Goal: Task Accomplishment & Management: Manage account settings

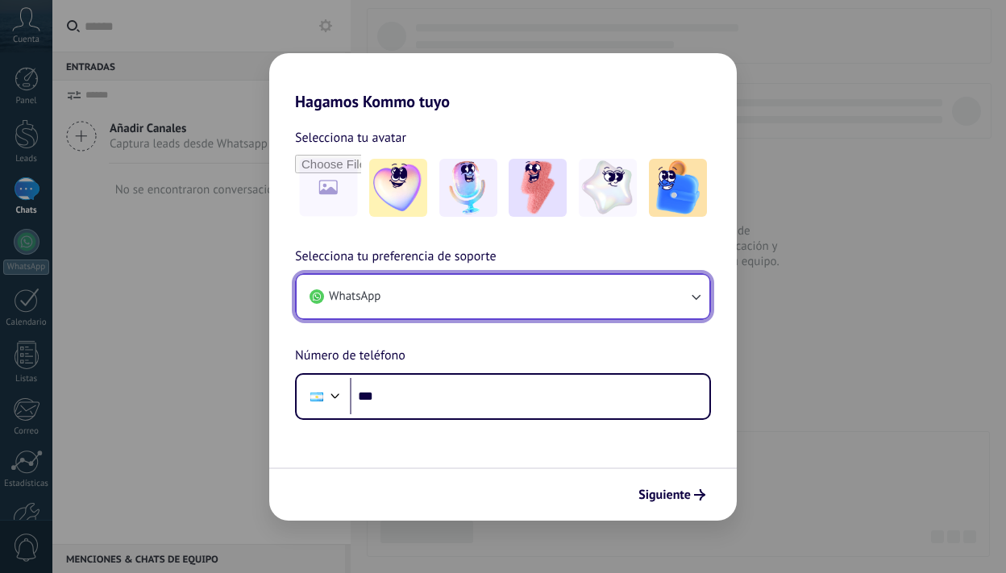
click at [613, 298] on button "WhatsApp" at bounding box center [503, 297] width 413 height 44
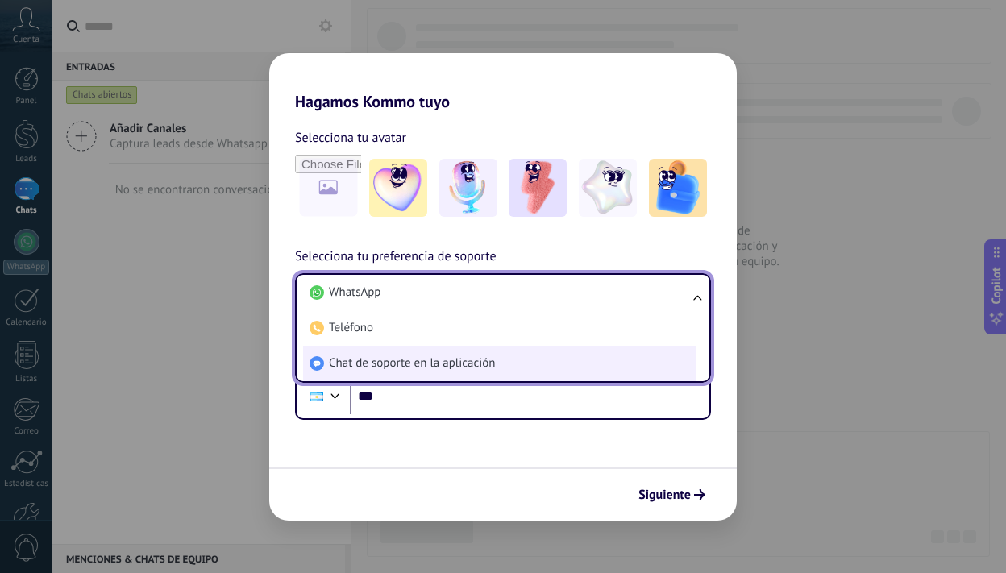
click at [455, 377] on li "Chat de soporte en la aplicación" at bounding box center [499, 363] width 393 height 35
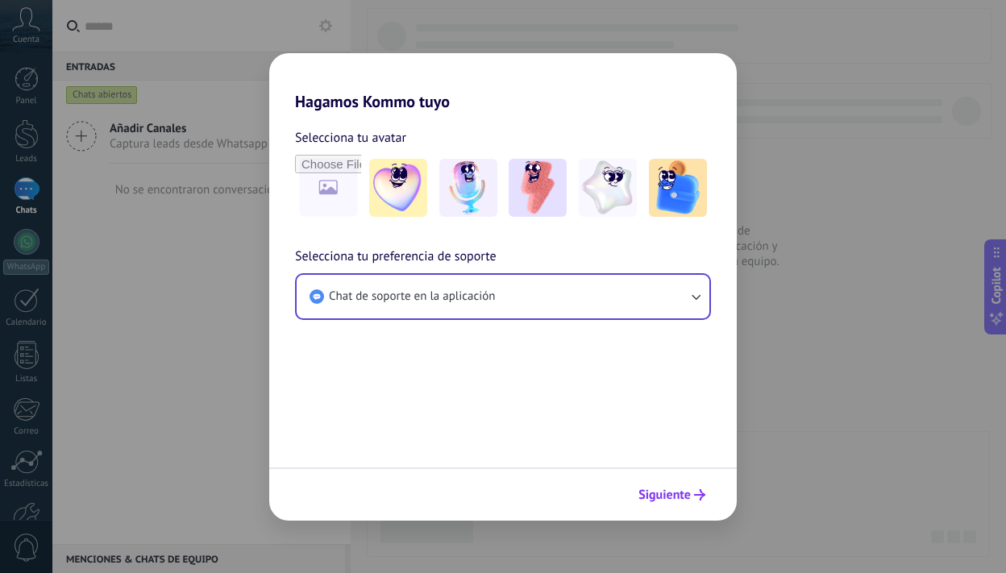
click at [660, 500] on span "Siguiente" at bounding box center [664, 494] width 52 height 11
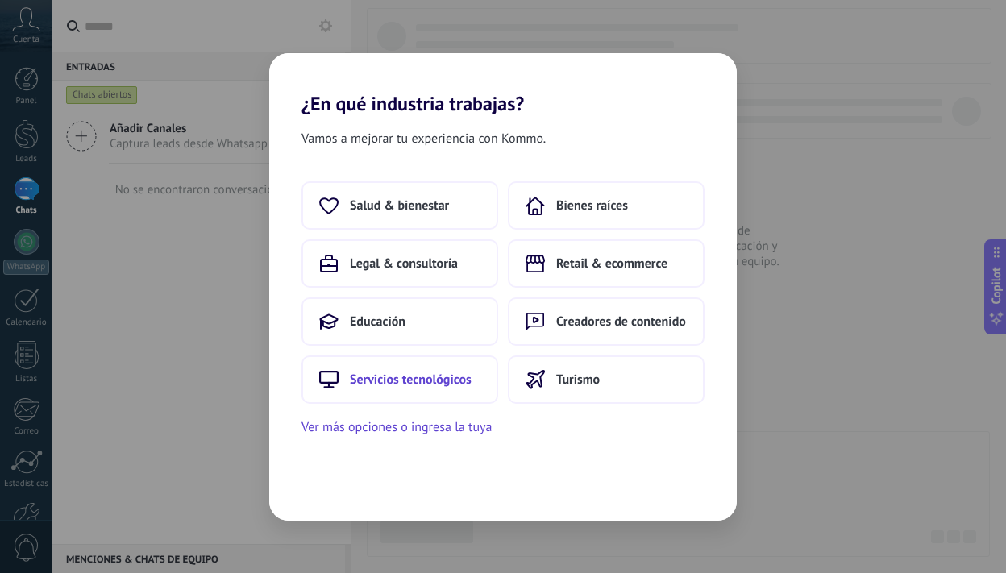
click at [439, 385] on span "Servicios tecnológicos" at bounding box center [411, 380] width 122 height 16
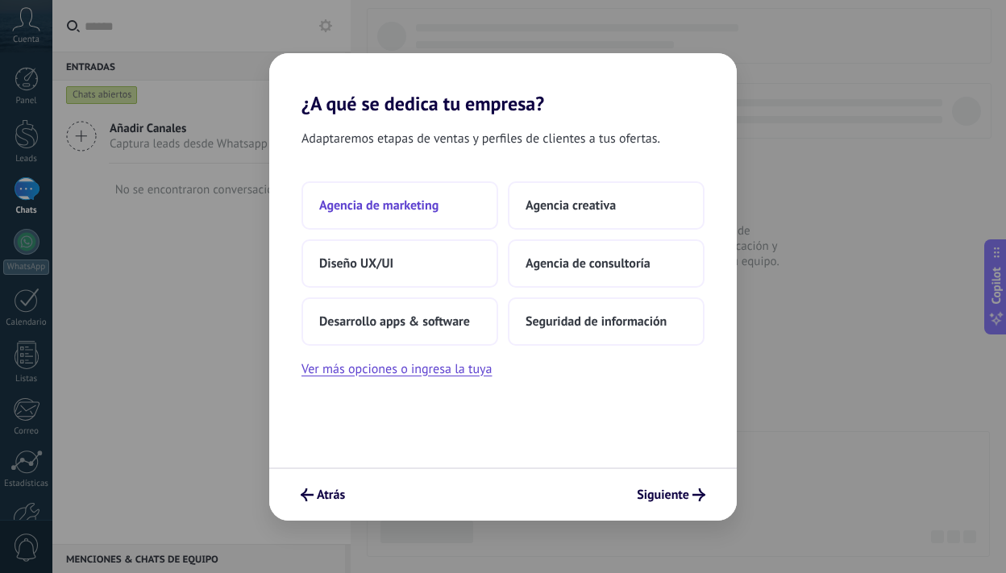
click at [439, 209] on button "Agencia de marketing" at bounding box center [399, 205] width 197 height 48
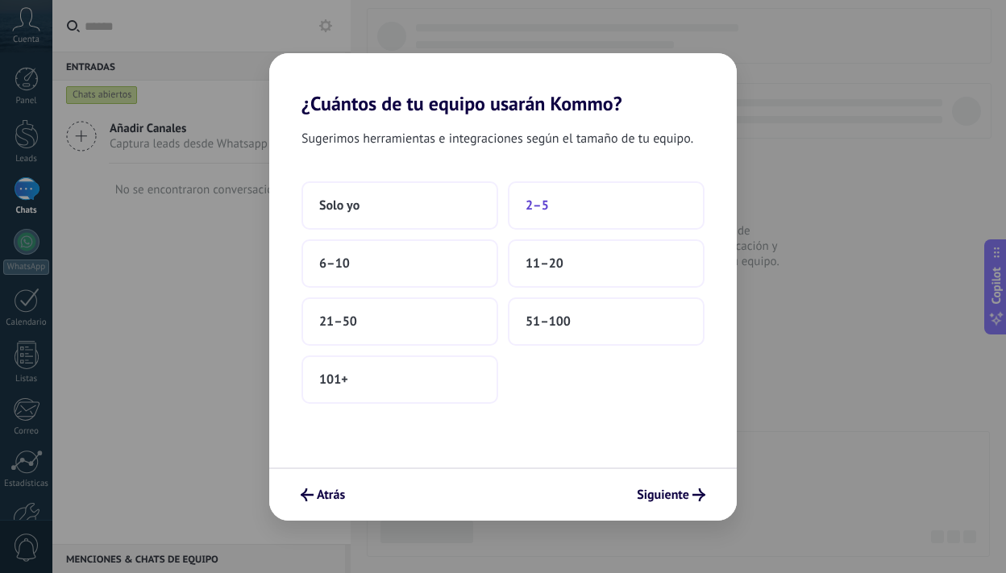
click at [580, 211] on button "2–5" at bounding box center [606, 205] width 197 height 48
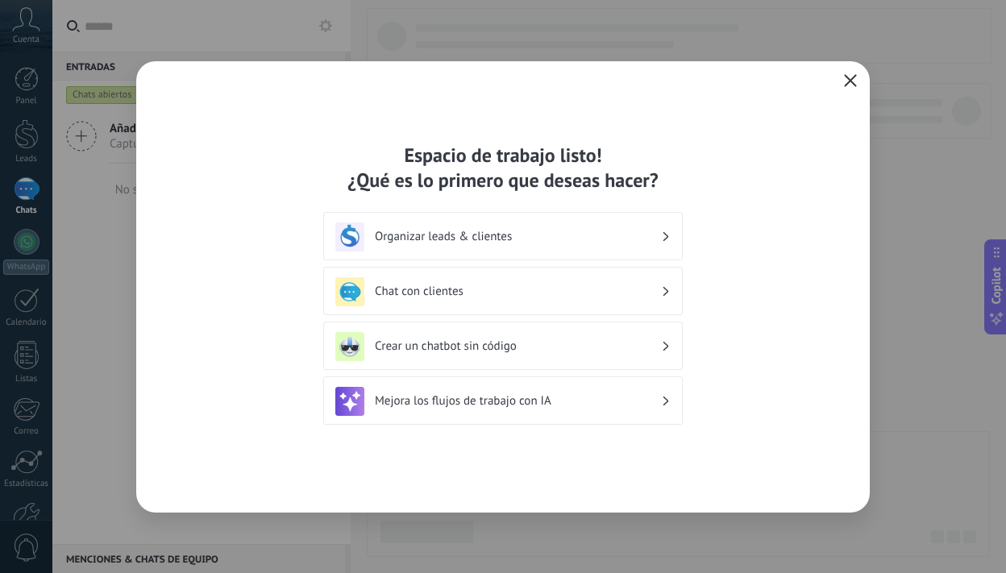
click at [846, 89] on button "button" at bounding box center [850, 81] width 21 height 23
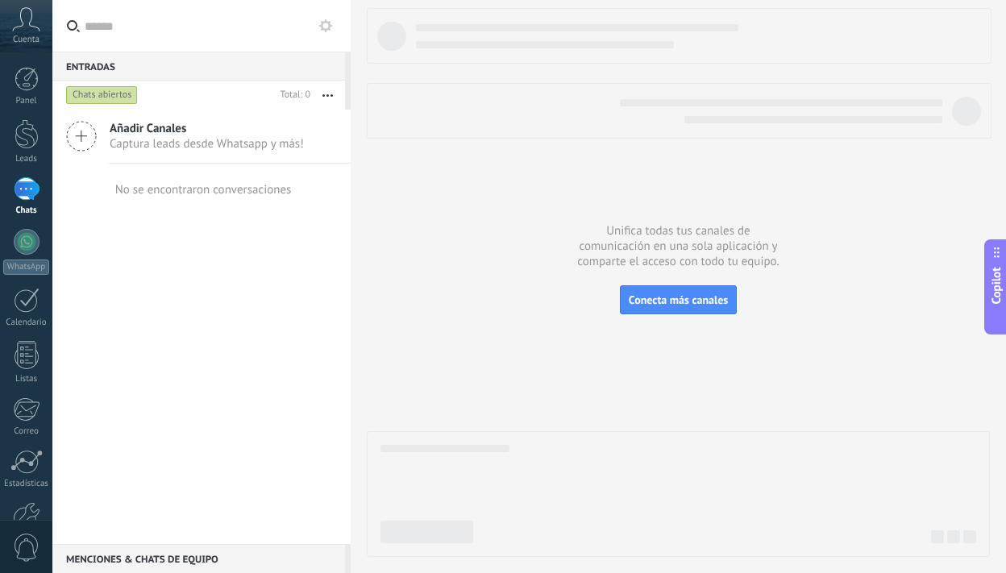
scroll to position [98, 0]
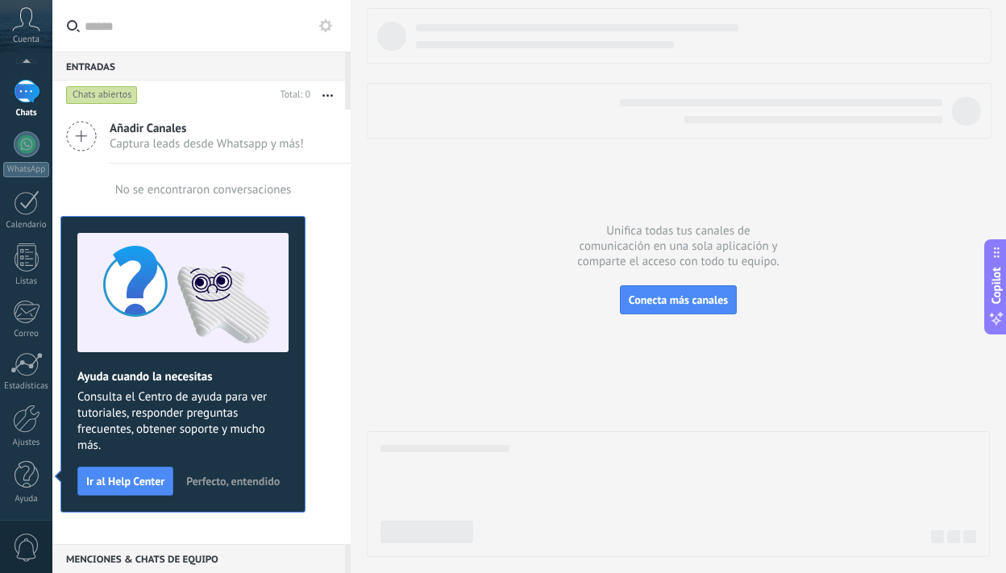
click at [185, 531] on body ".abccls-1,.abccls-2{fill-rule:evenodd}.abccls-2{fill:#fff} .abfcls-1{fill:none}…" at bounding box center [503, 286] width 1006 height 573
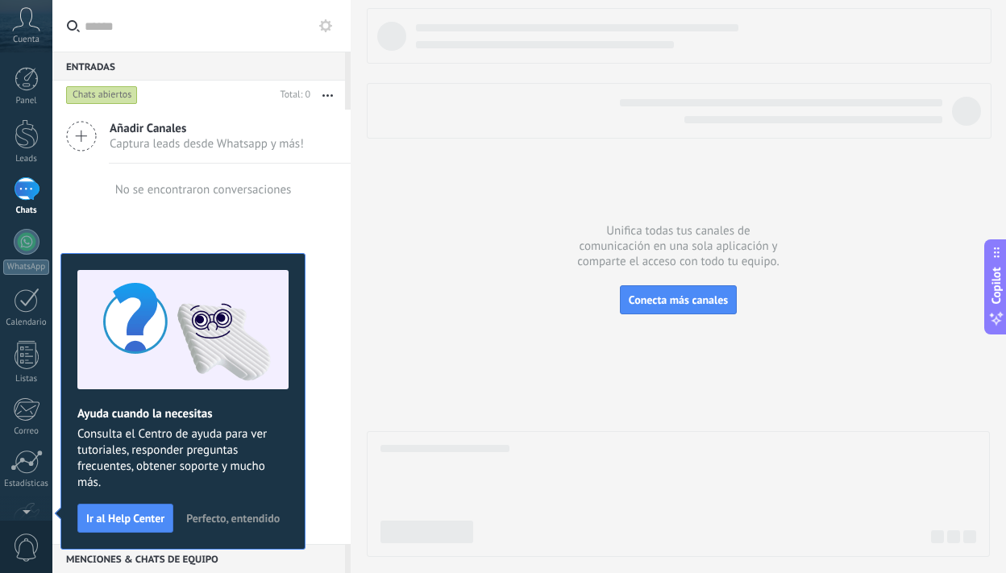
click at [220, 226] on div "Añadir Canales Captura leads desde Whatsapp y más! No se encontraron conversaci…" at bounding box center [201, 327] width 298 height 434
click at [30, 134] on div at bounding box center [27, 134] width 24 height 30
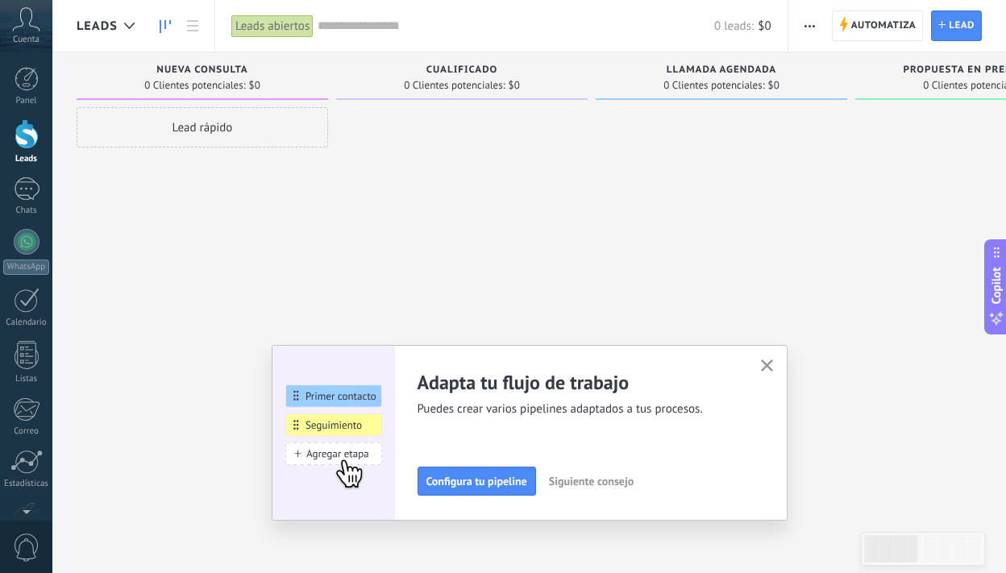
click at [102, 25] on span "Leads" at bounding box center [97, 26] width 41 height 15
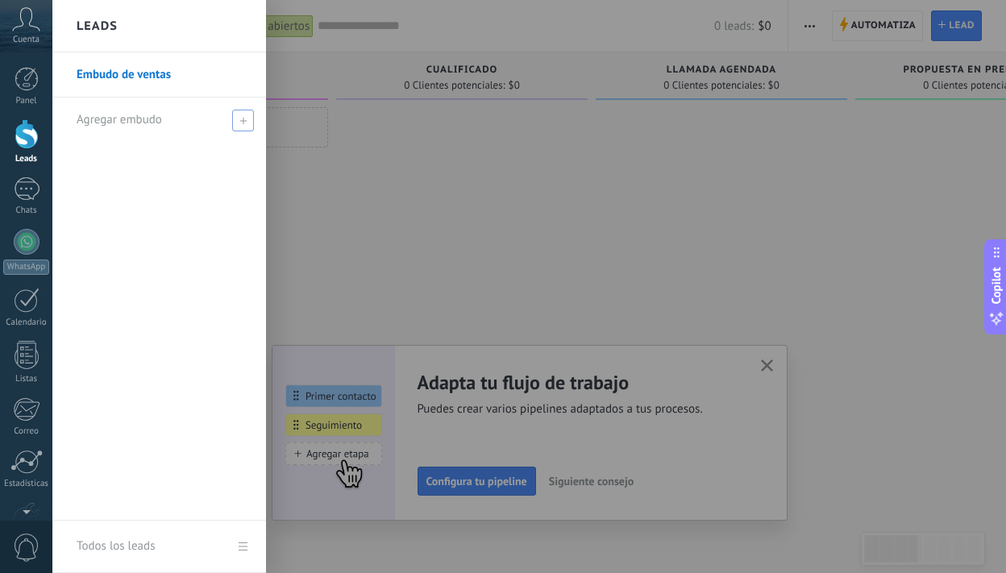
click at [143, 122] on span "Agregar embudo" at bounding box center [119, 119] width 85 height 15
type input "******"
click at [247, 125] on span at bounding box center [245, 120] width 18 height 20
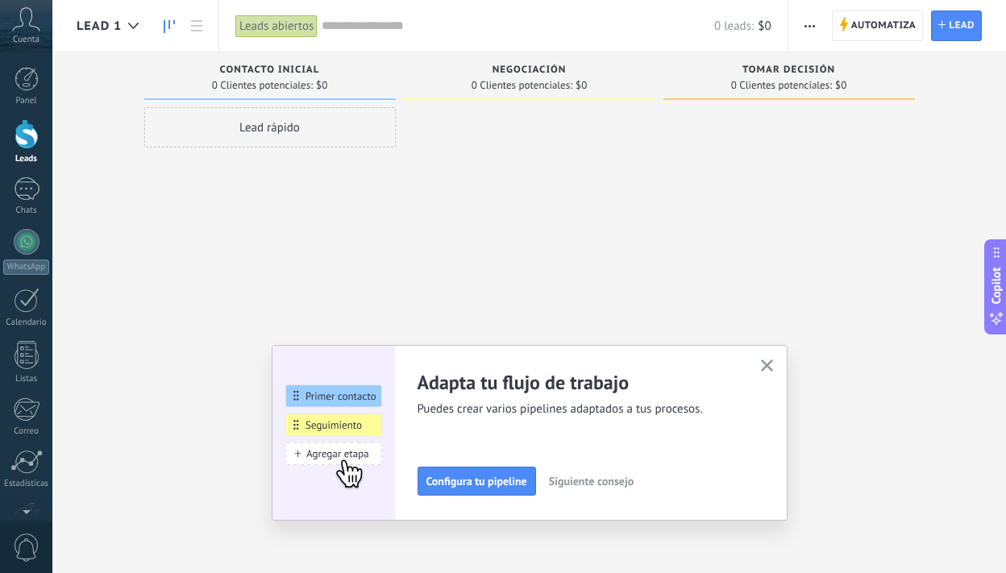
click at [767, 369] on icon "button" at bounding box center [767, 366] width 12 height 12
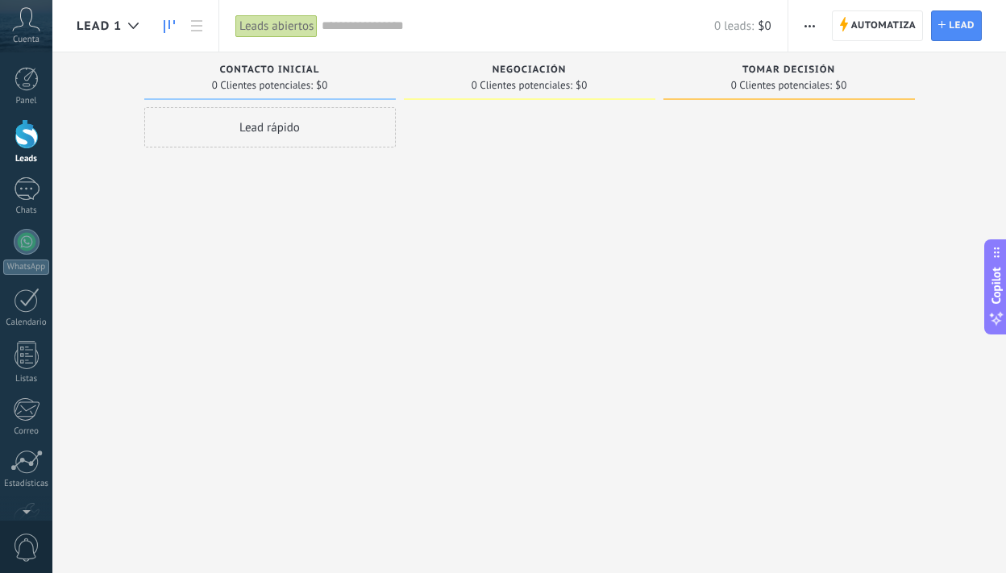
click at [30, 31] on div "Cuenta" at bounding box center [26, 26] width 52 height 52
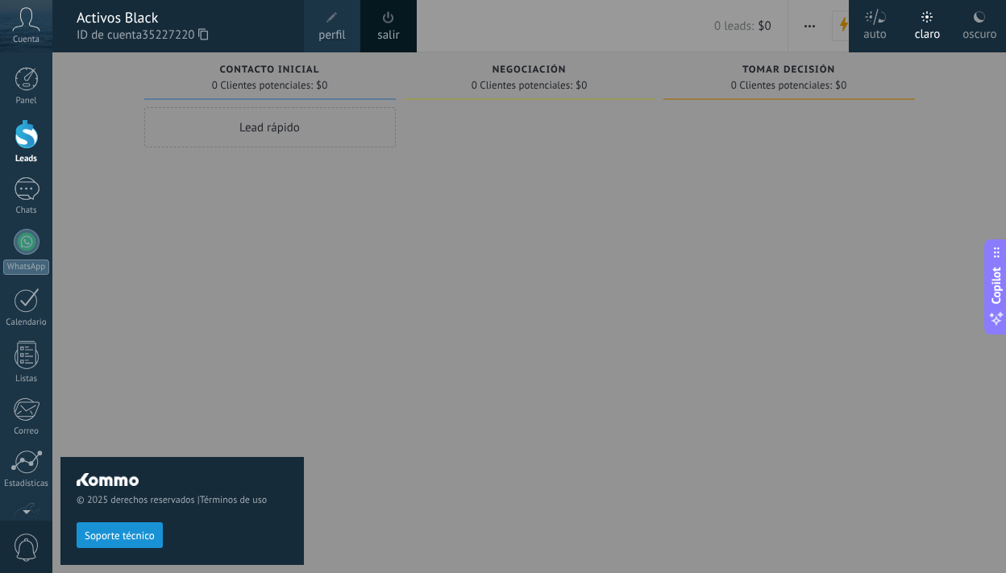
click at [343, 33] on span "perfil" at bounding box center [331, 36] width 27 height 18
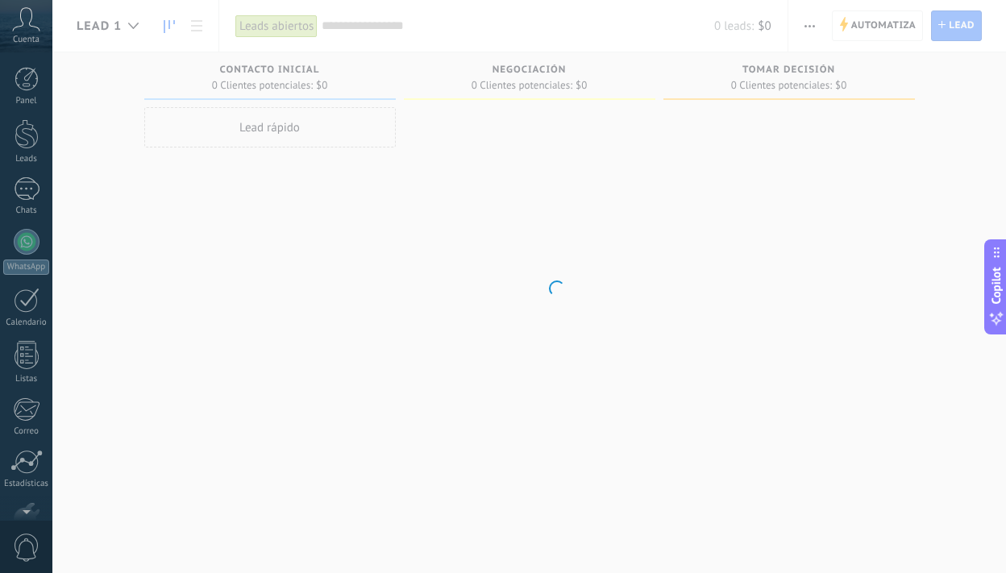
scroll to position [98, 0]
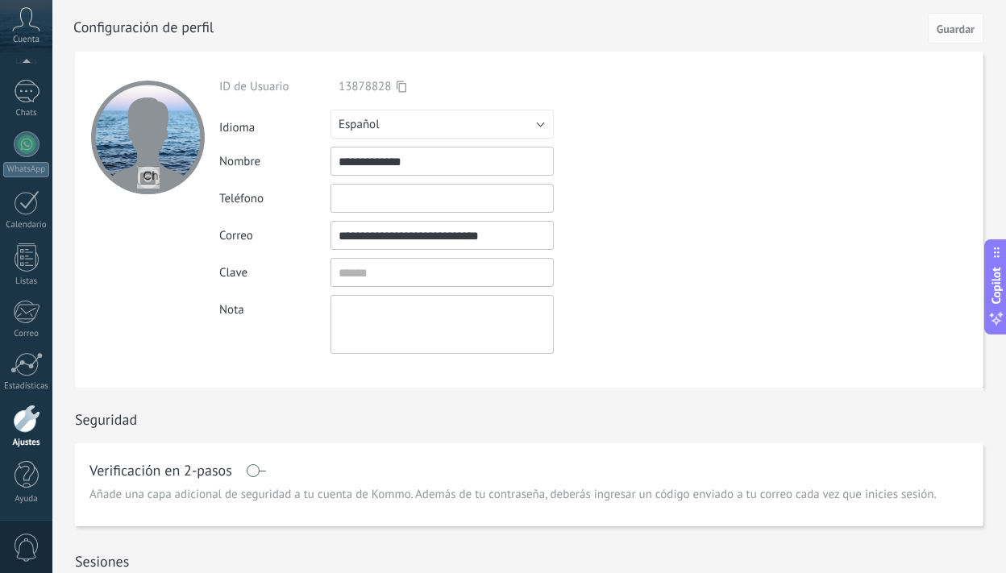
click at [147, 176] on input "file" at bounding box center [148, 177] width 23 height 23
type input "**********"
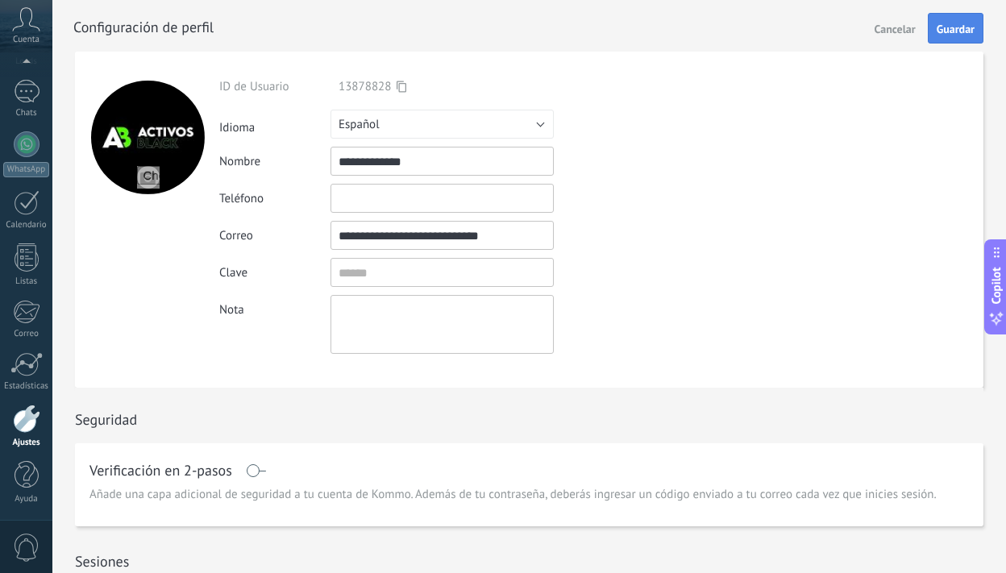
click at [958, 27] on span "Guardar" at bounding box center [956, 28] width 38 height 11
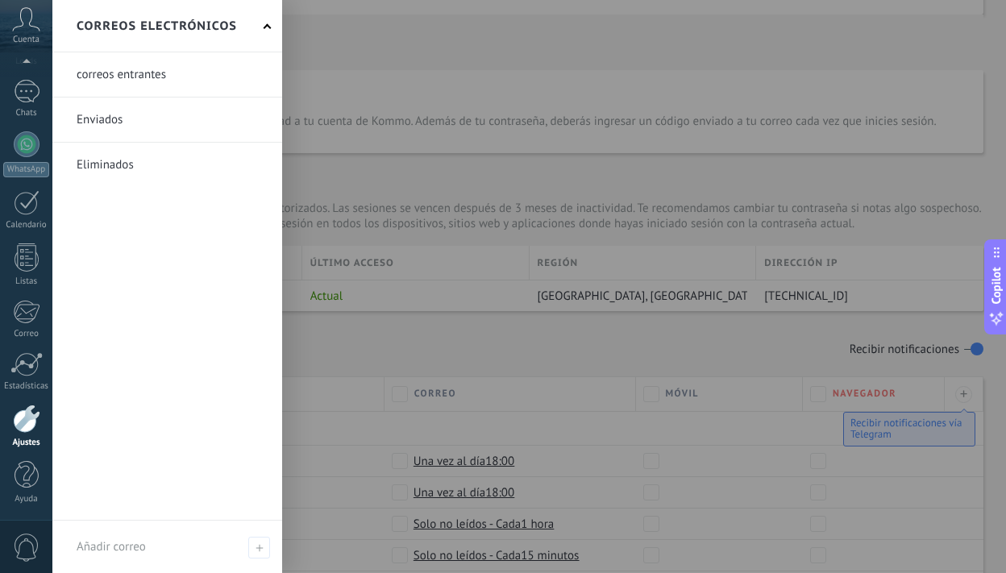
click at [23, 427] on div at bounding box center [26, 419] width 27 height 28
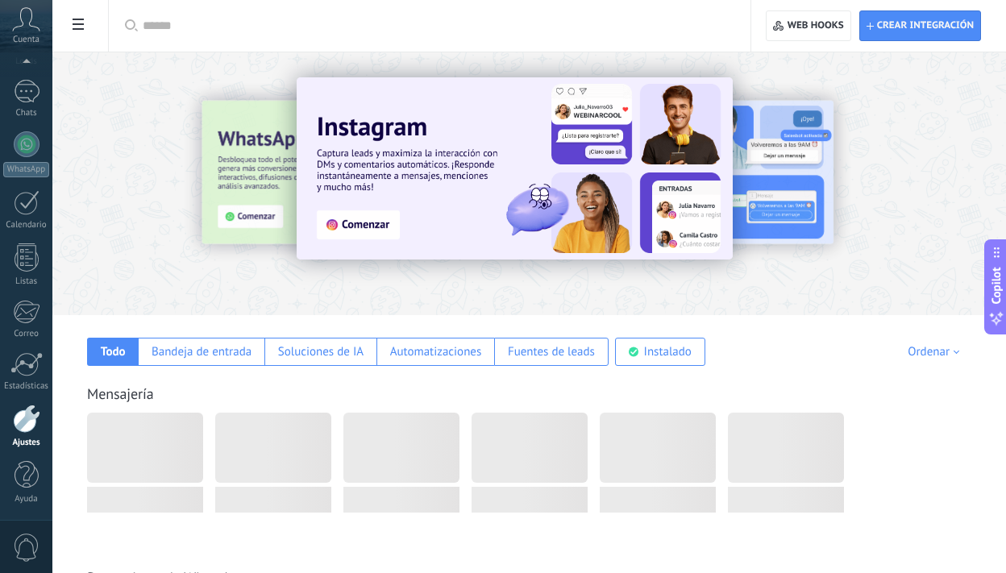
click at [82, 30] on use at bounding box center [78, 24] width 11 height 11
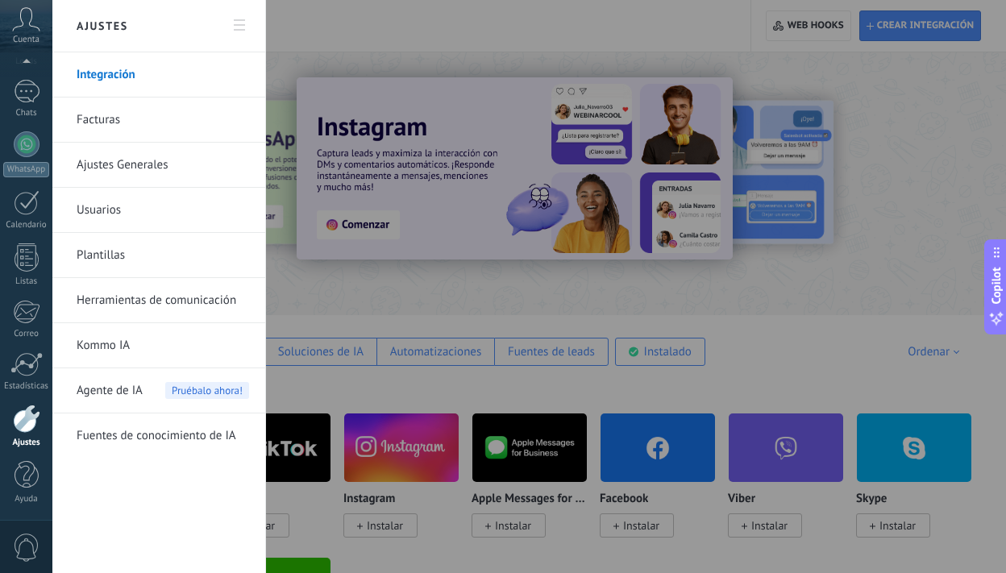
click at [115, 124] on link "Facturas" at bounding box center [163, 120] width 173 height 45
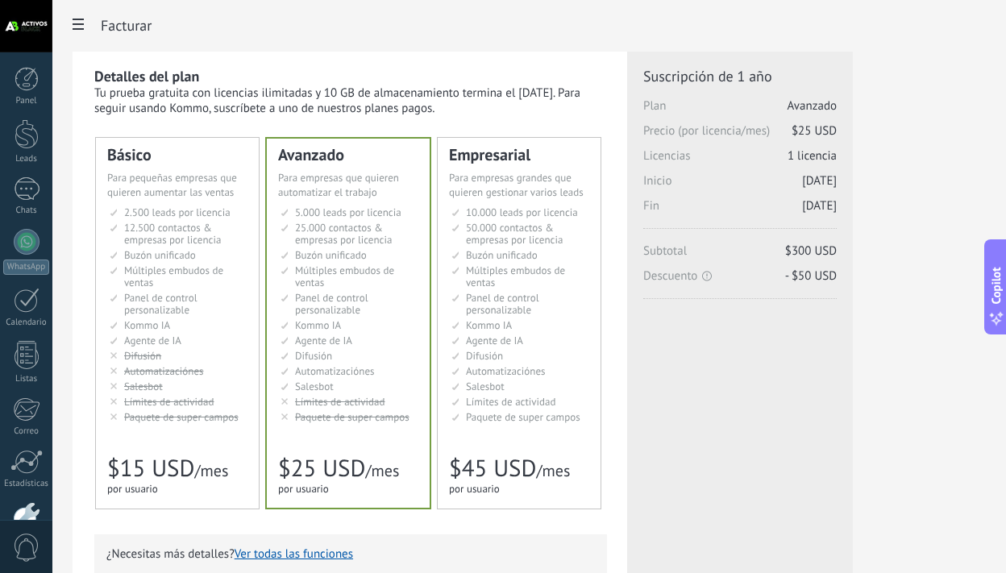
click at [155, 260] on span "Buzón unificado" at bounding box center [160, 255] width 72 height 14
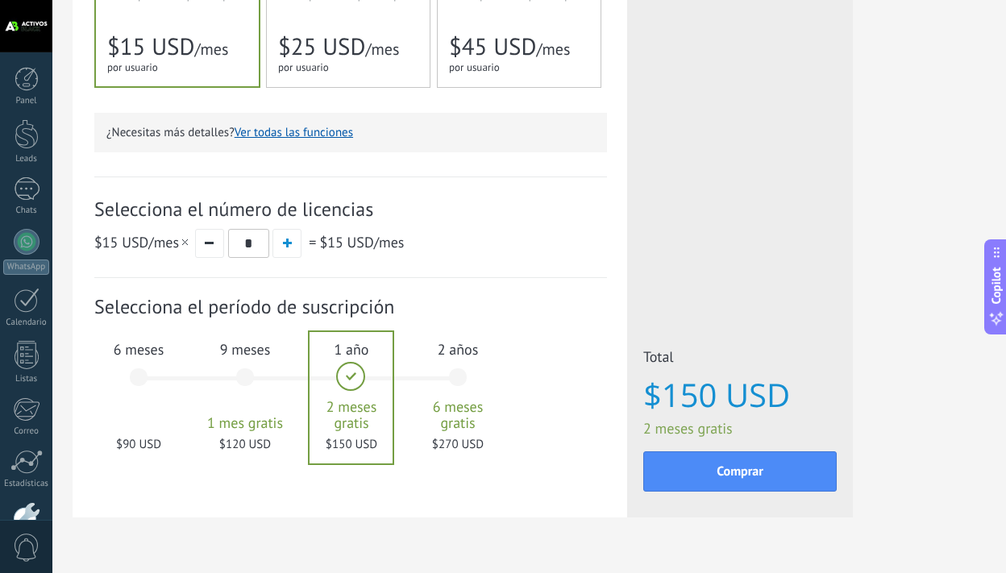
scroll to position [424, 0]
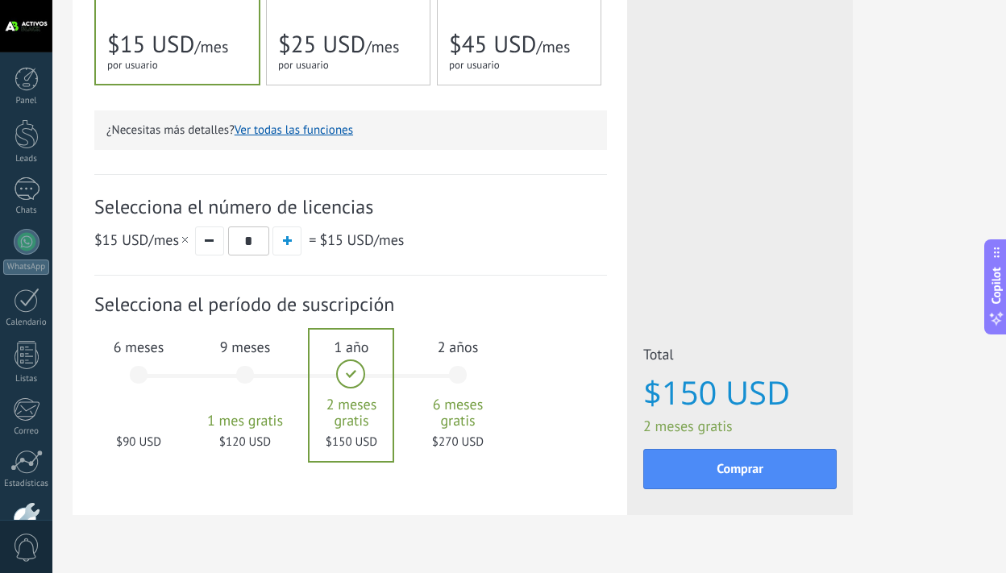
click at [142, 382] on div "6 meses $90 USD" at bounding box center [138, 383] width 87 height 114
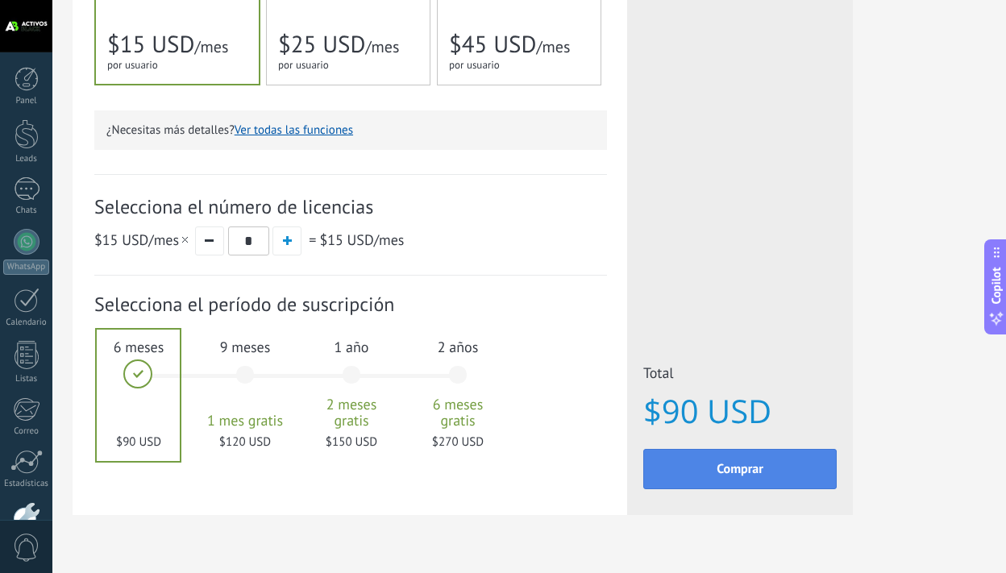
click at [748, 481] on button "Comprar" at bounding box center [739, 469] width 193 height 40
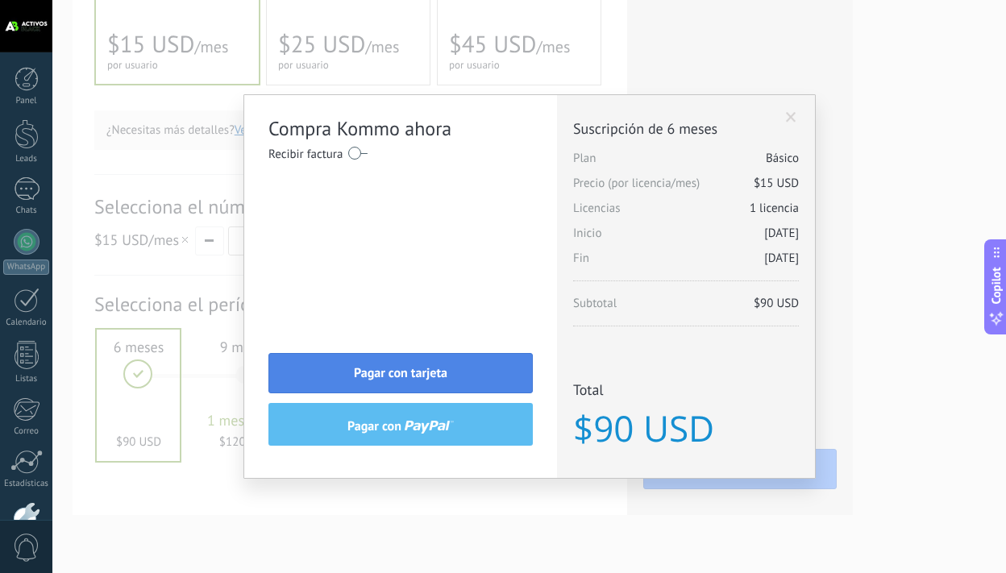
click at [406, 370] on span "Pagar con tarjeta" at bounding box center [401, 373] width 94 height 11
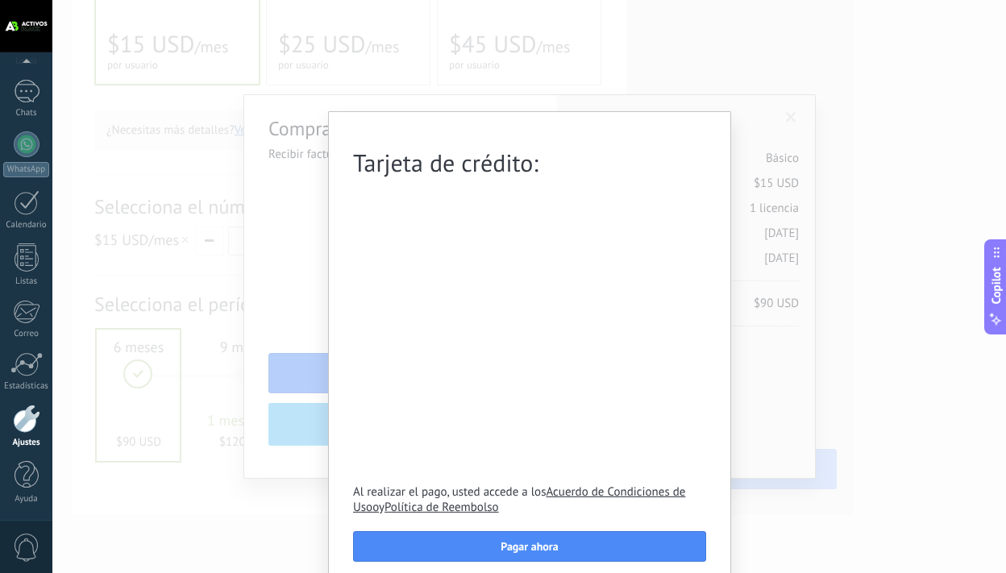
scroll to position [15, 0]
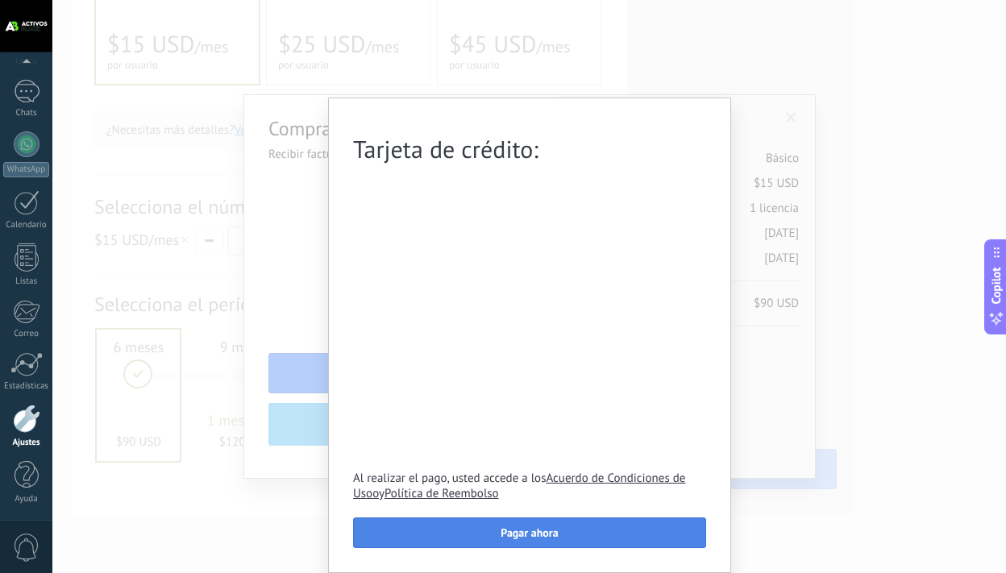
click at [609, 528] on button "Pagar ahora" at bounding box center [529, 533] width 353 height 31
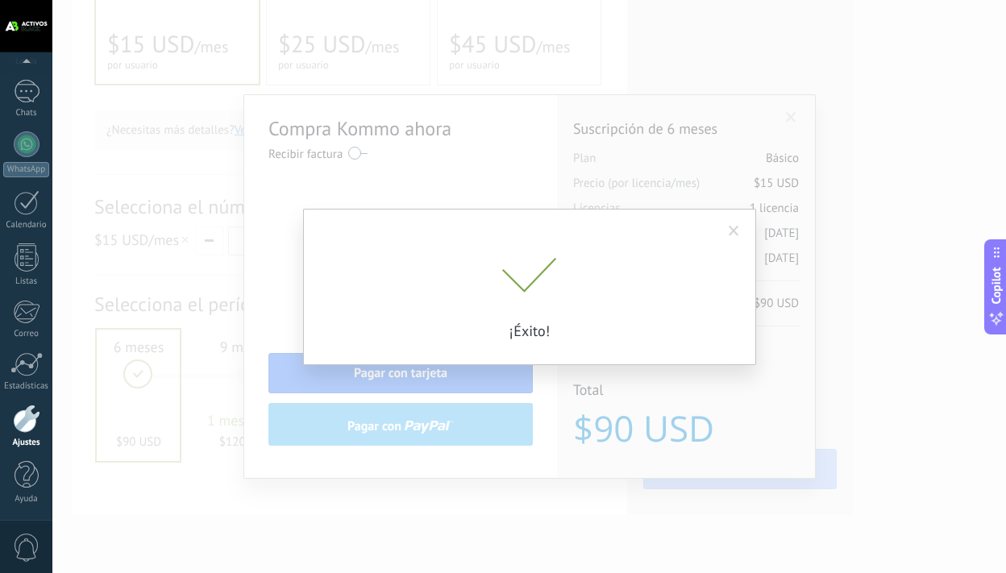
scroll to position [0, 0]
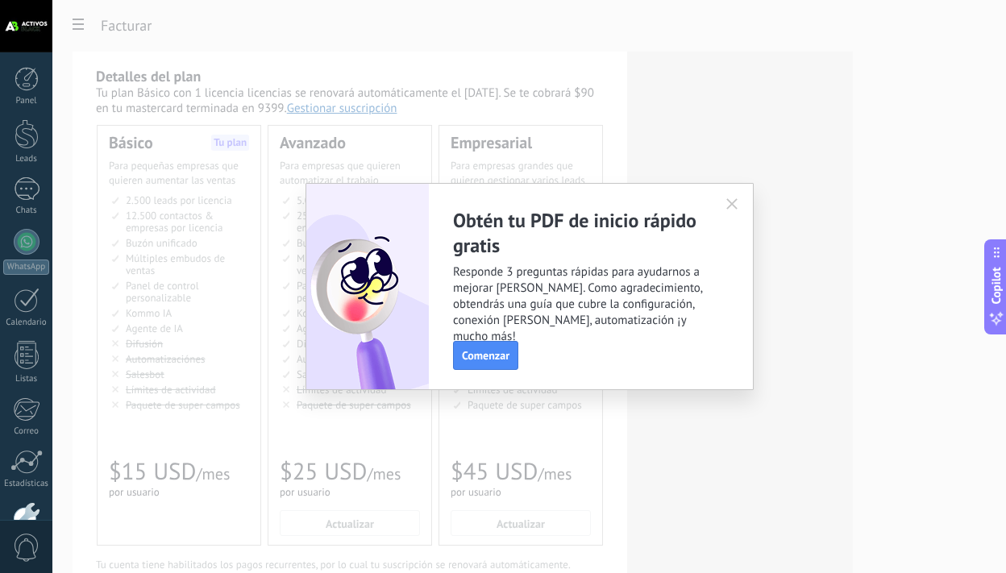
click at [729, 202] on icon "button" at bounding box center [731, 203] width 11 height 11
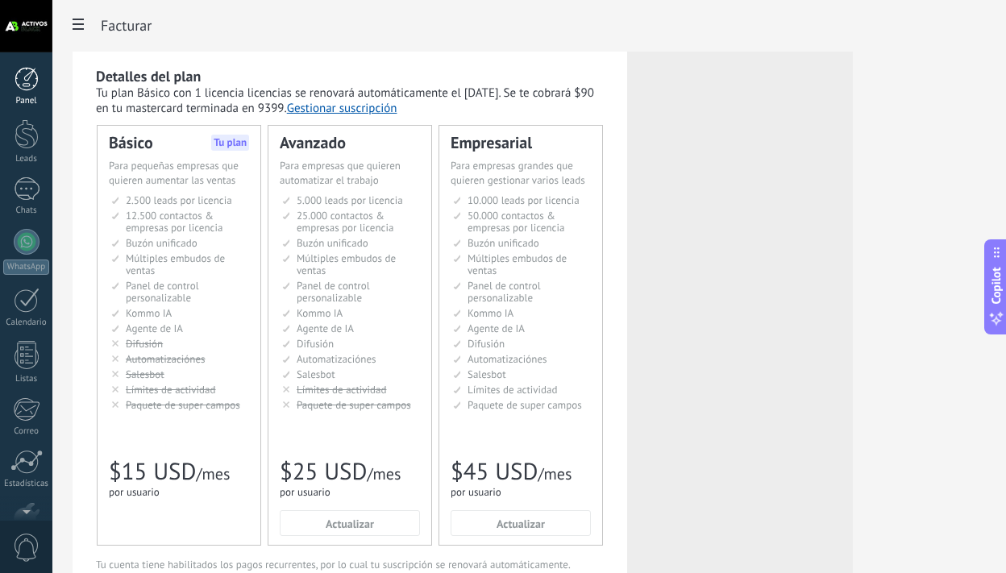
click at [29, 90] on div at bounding box center [27, 79] width 24 height 24
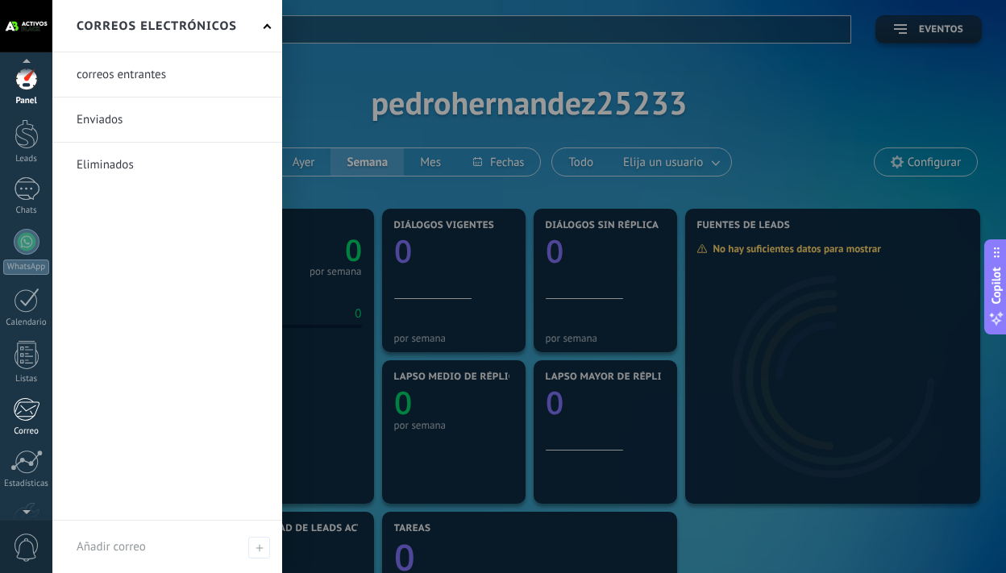
scroll to position [98, 0]
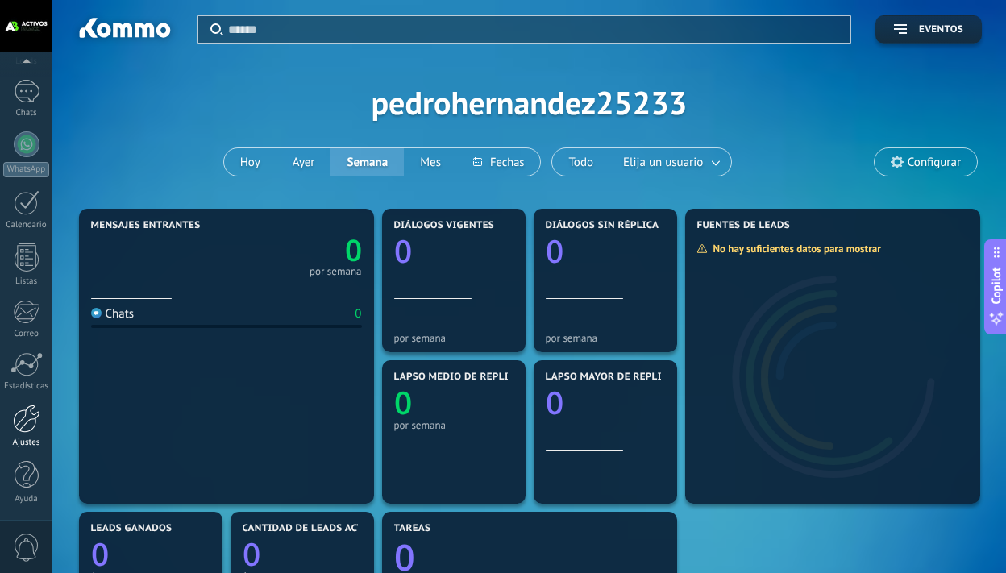
click at [27, 423] on div at bounding box center [26, 419] width 27 height 28
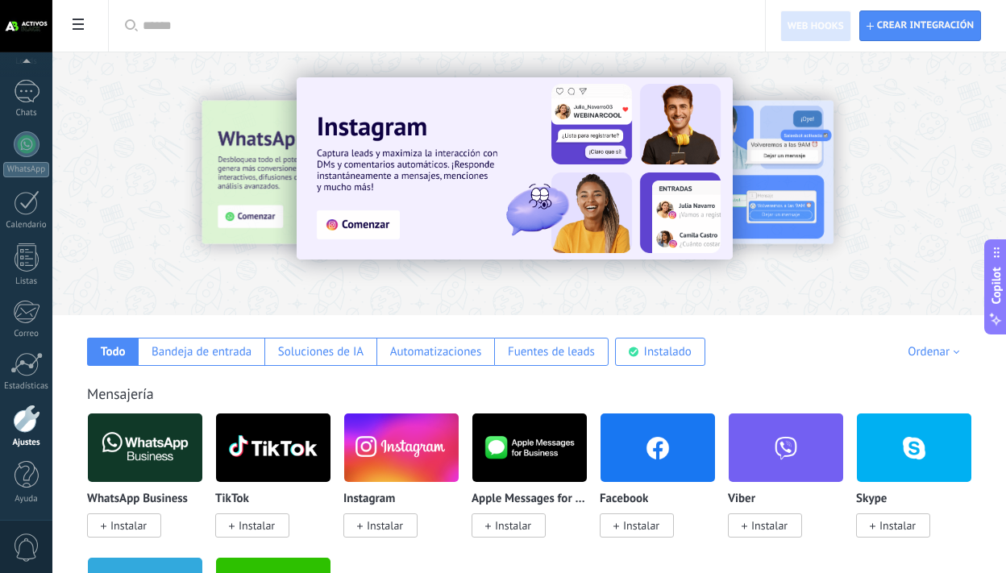
click at [78, 34] on span at bounding box center [77, 25] width 27 height 31
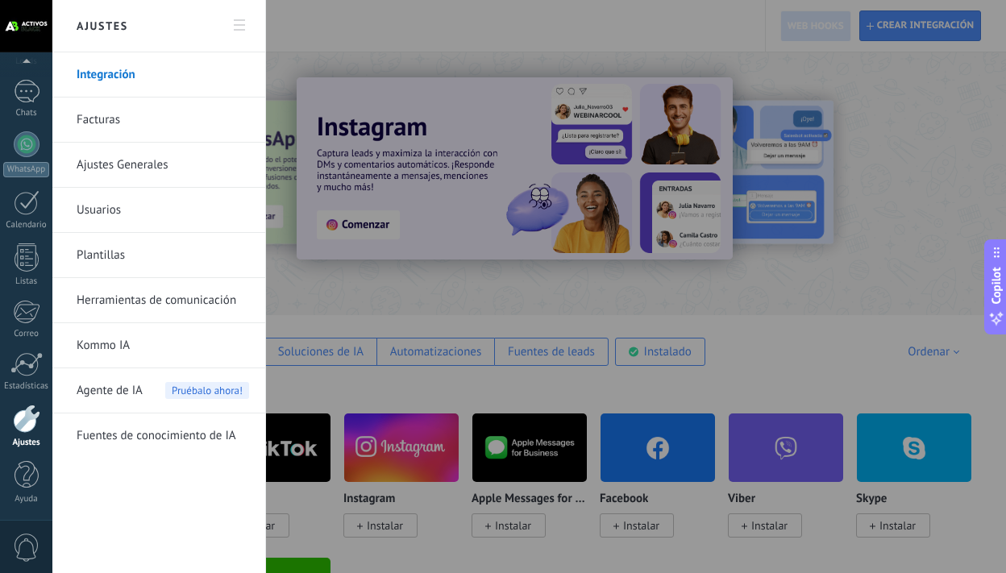
click at [108, 127] on link "Facturas" at bounding box center [163, 120] width 173 height 45
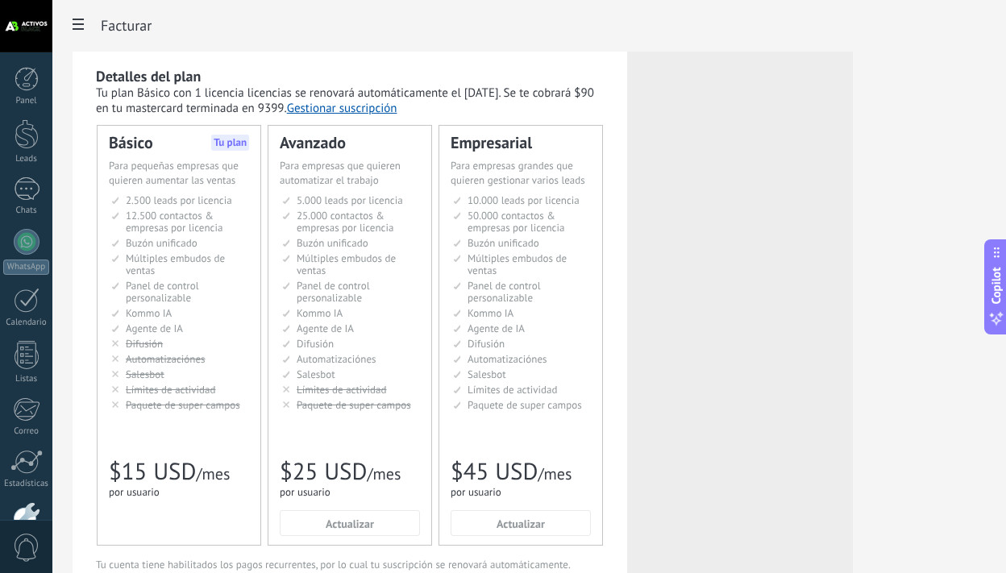
click at [360, 113] on button "Gestionar suscripción" at bounding box center [342, 108] width 110 height 15
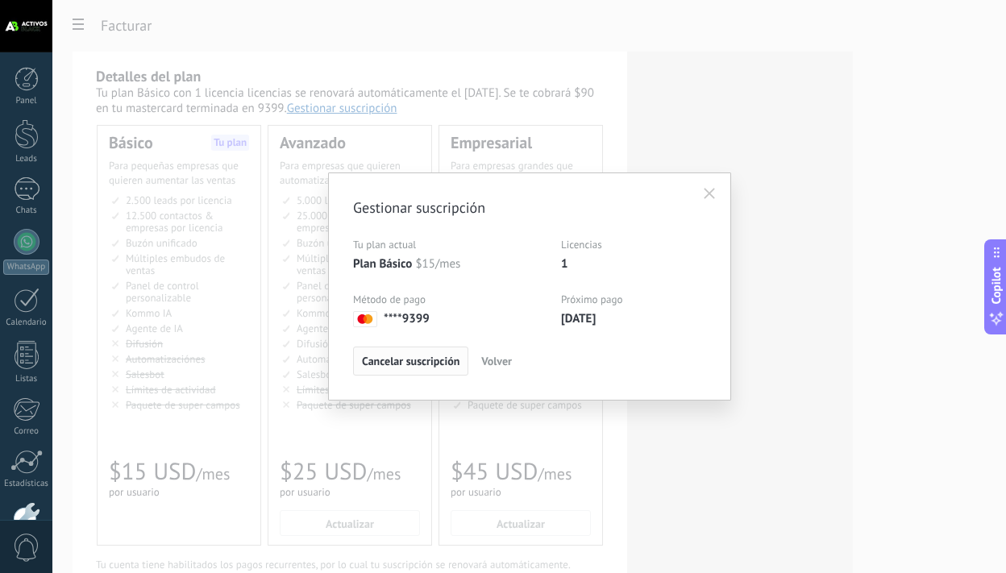
click at [447, 364] on span "Cancelar suscripción" at bounding box center [411, 360] width 98 height 11
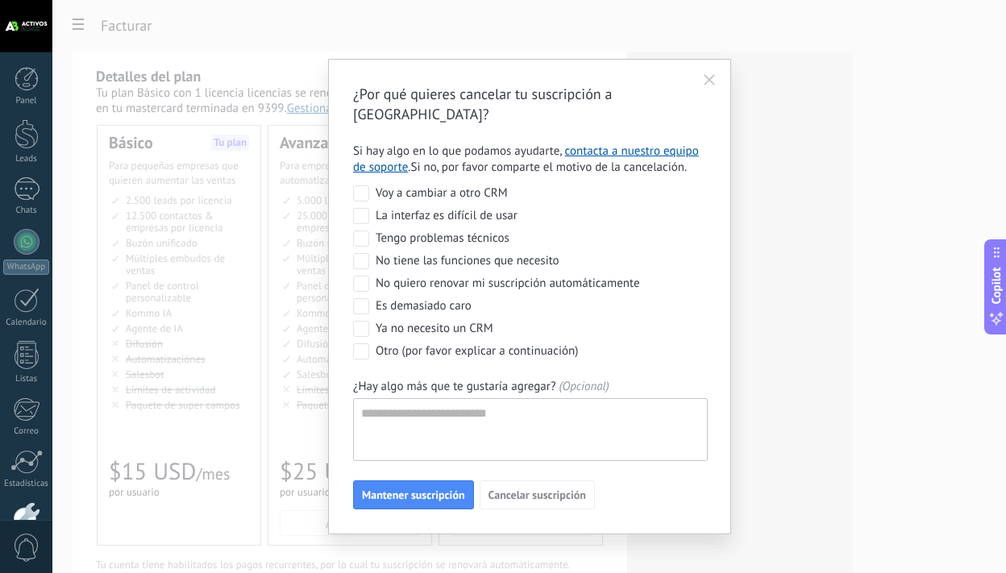
click at [437, 276] on div "No quiero renovar mi suscripción automáticamente" at bounding box center [508, 284] width 264 height 16
click at [557, 489] on span "Cancelar suscripción" at bounding box center [538, 494] width 98 height 11
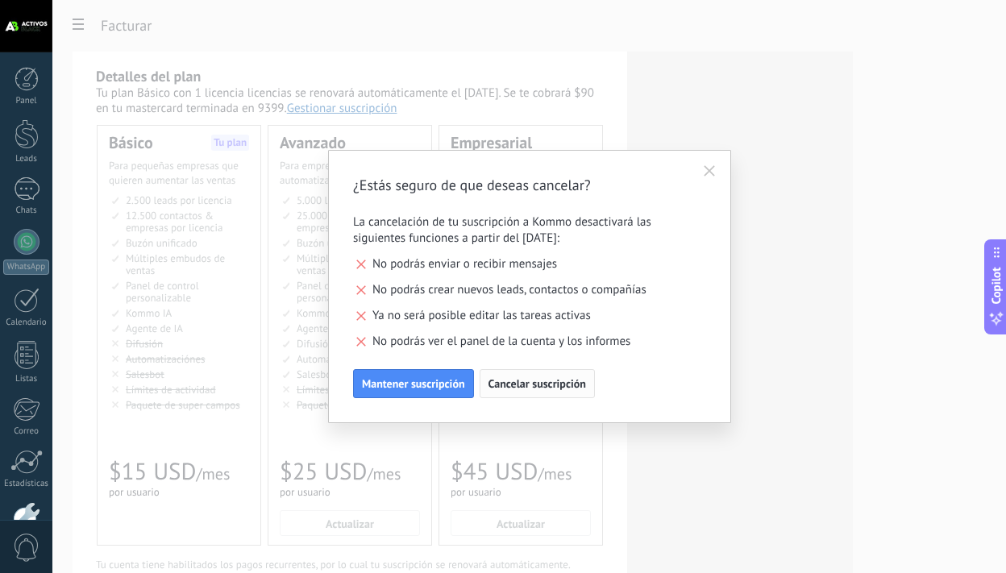
click at [541, 388] on span "Cancelar suscripción" at bounding box center [538, 383] width 98 height 11
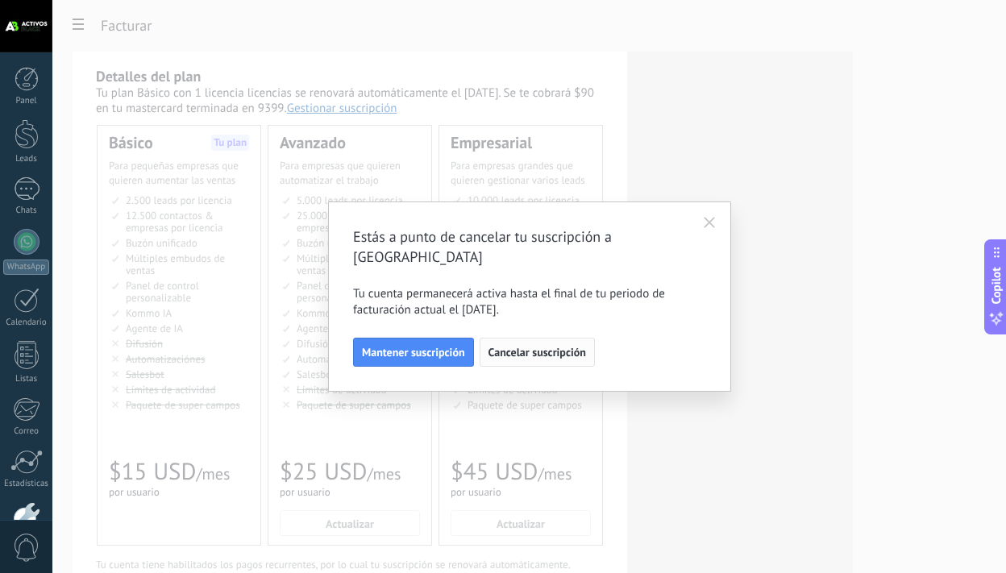
click at [555, 347] on span "Cancelar suscripción" at bounding box center [538, 352] width 98 height 11
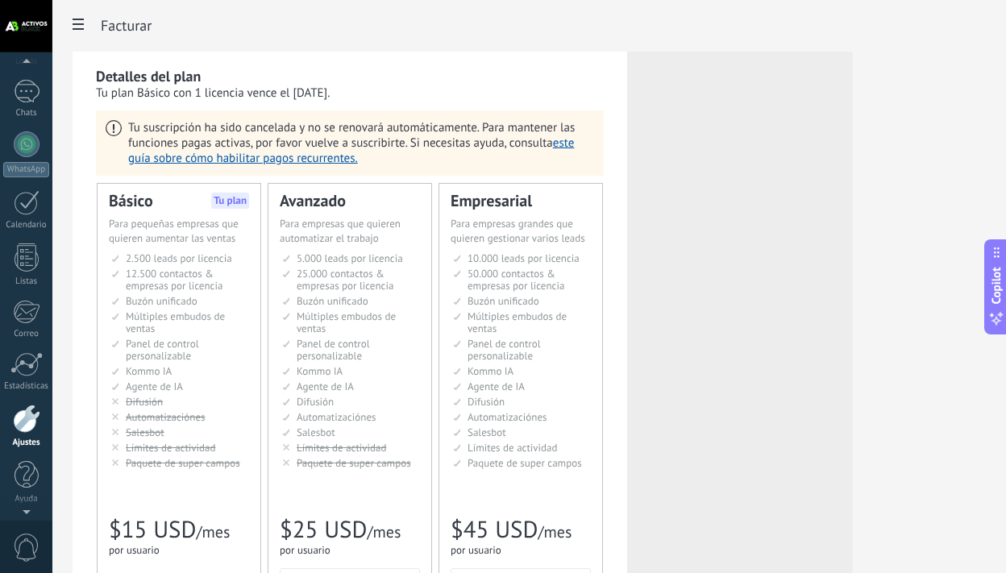
scroll to position [71, 0]
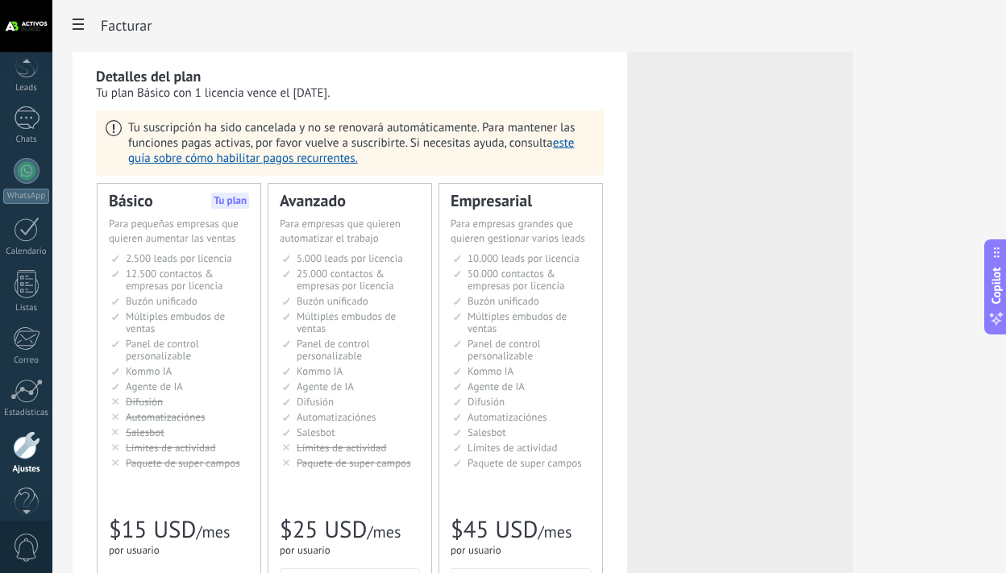
click at [32, 19] on div at bounding box center [26, 26] width 52 height 52
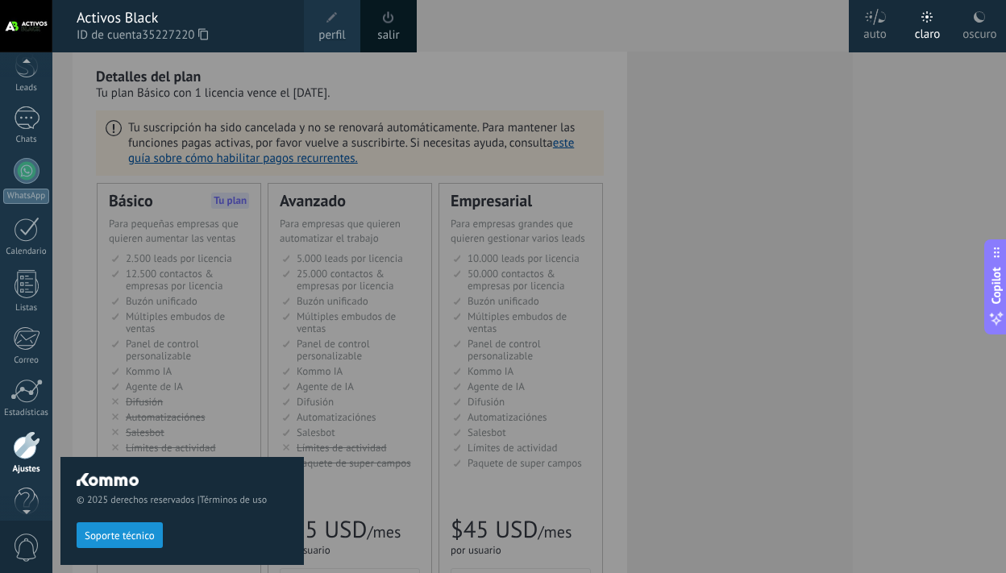
click at [337, 29] on span "perfil" at bounding box center [331, 36] width 27 height 18
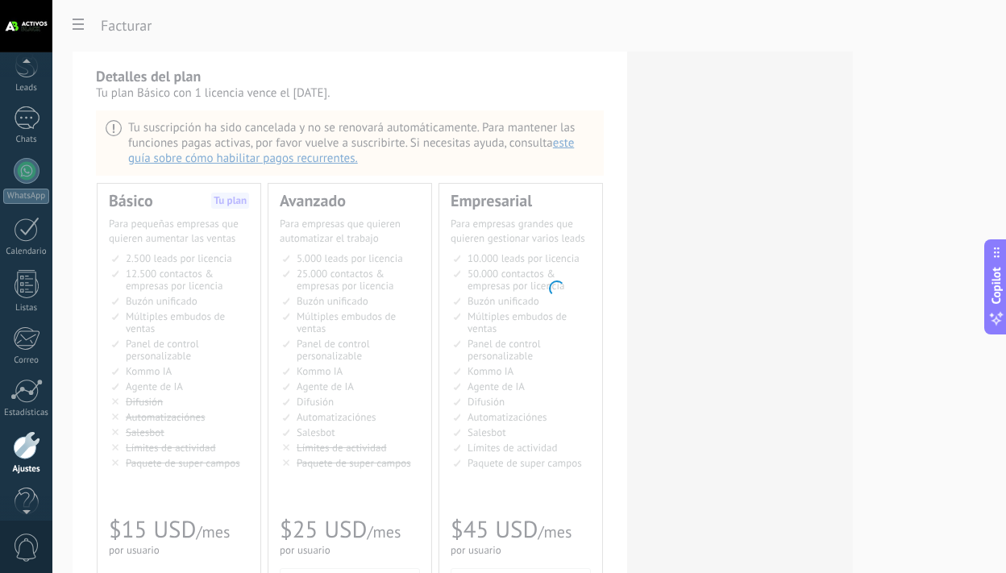
scroll to position [98, 0]
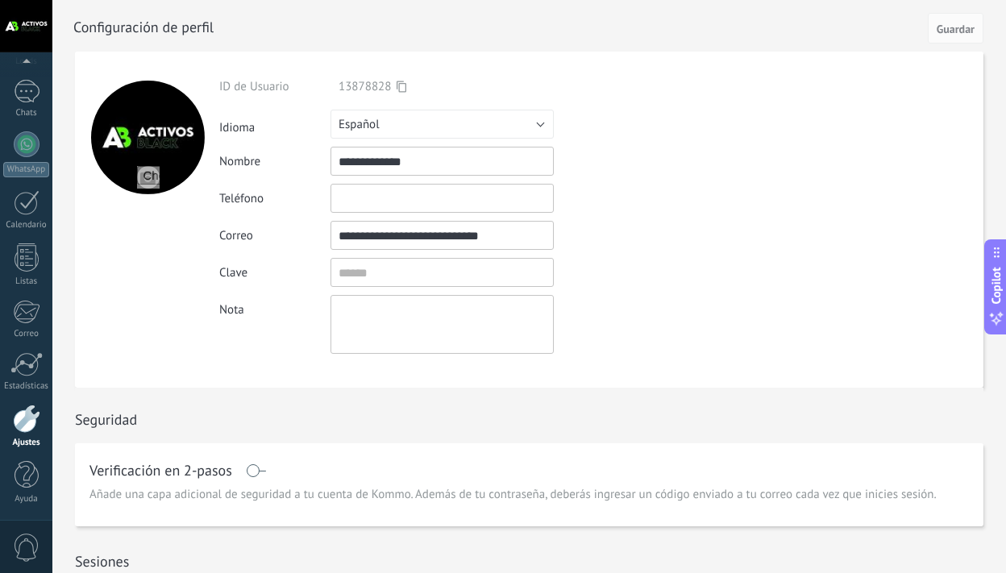
drag, startPoint x: 530, startPoint y: 238, endPoint x: 297, endPoint y: 239, distance: 233.8
click at [297, 239] on div "**********" at bounding box center [479, 235] width 521 height 29
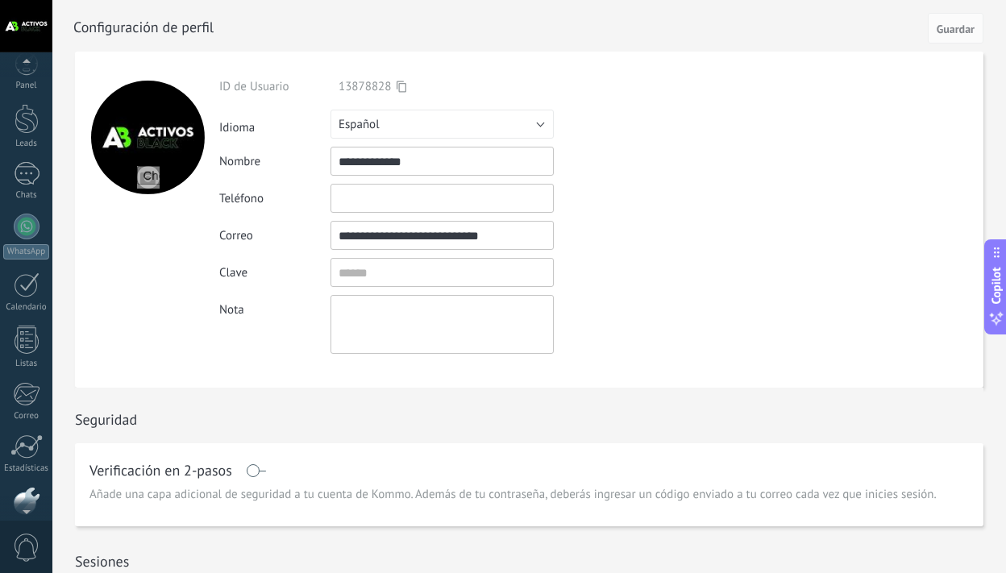
scroll to position [0, 0]
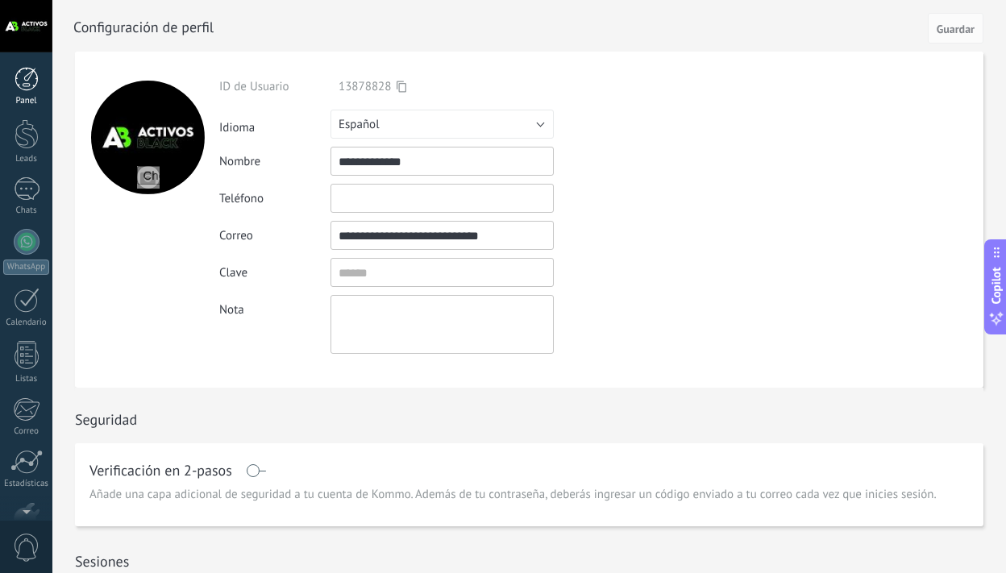
click at [28, 89] on div at bounding box center [27, 79] width 24 height 24
